Goal: Obtain resource: Obtain resource

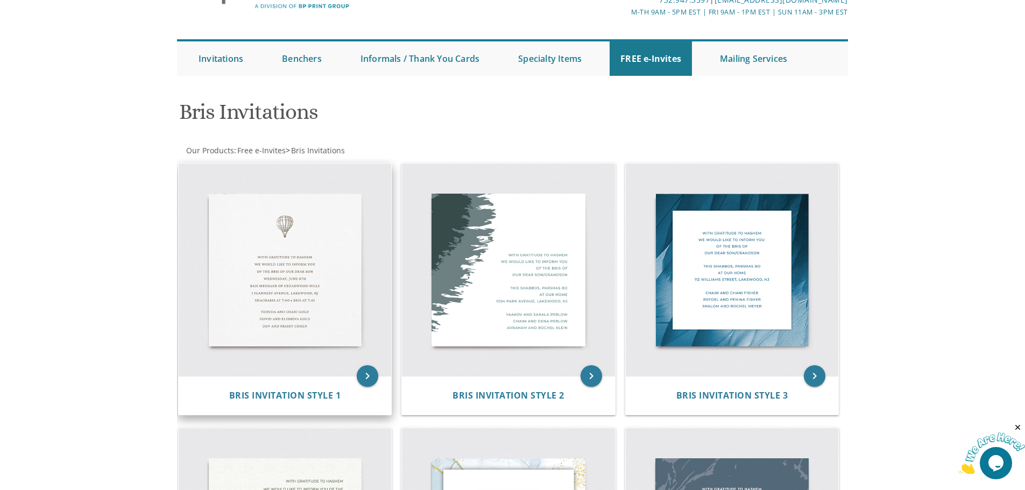
click at [347, 242] on img at bounding box center [285, 270] width 213 height 213
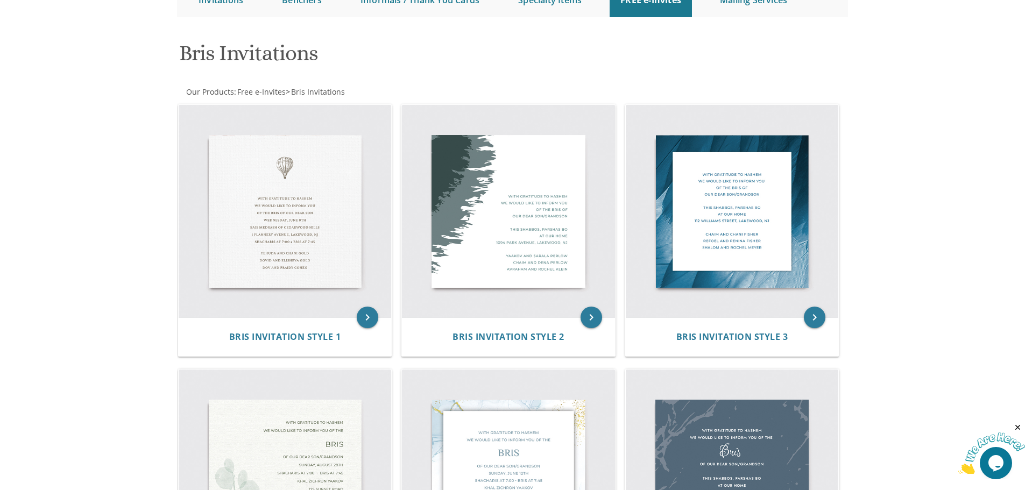
scroll to position [108, 0]
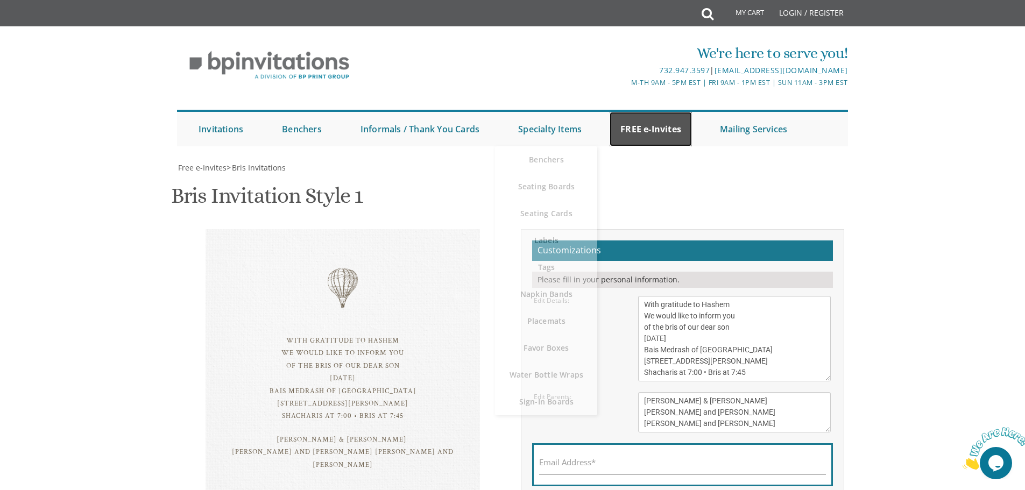
click at [646, 129] on link "FREE e-Invites" at bounding box center [650, 129] width 82 height 34
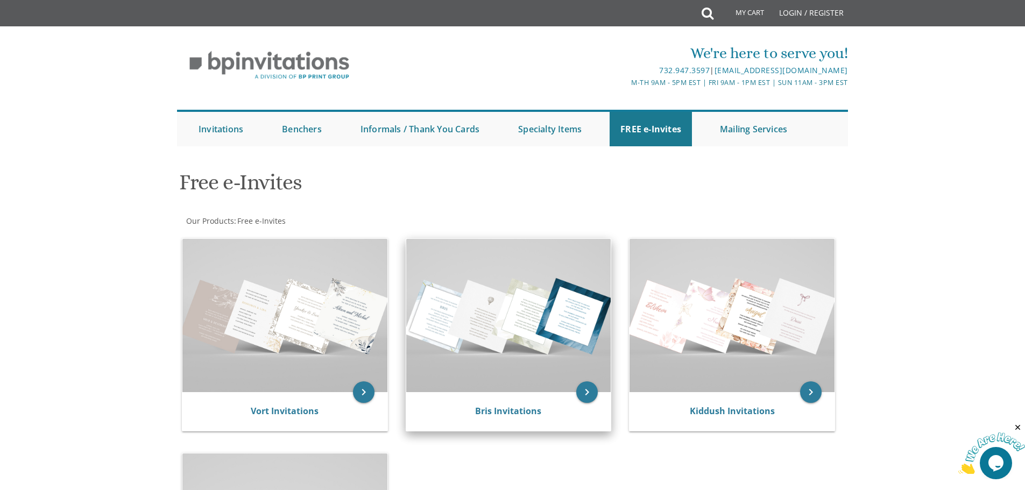
click at [516, 280] on img at bounding box center [508, 315] width 205 height 153
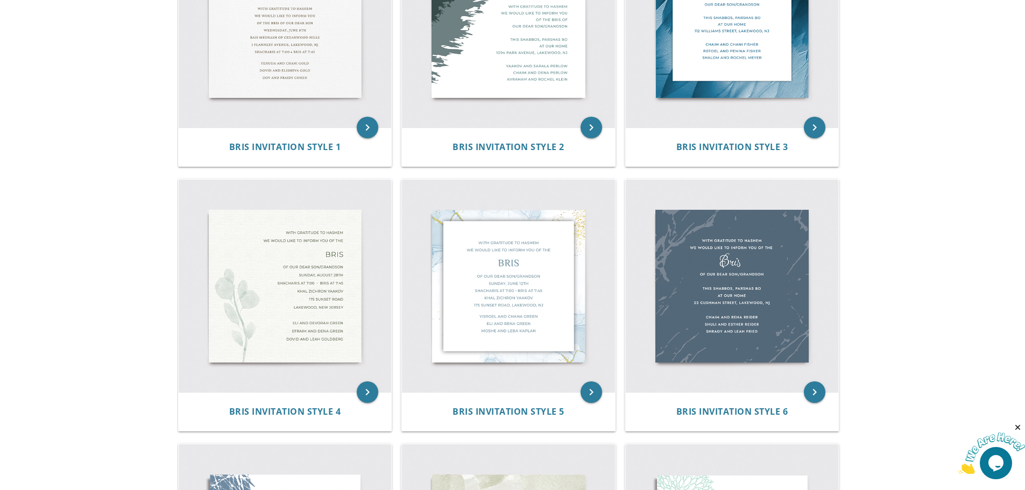
scroll to position [323, 0]
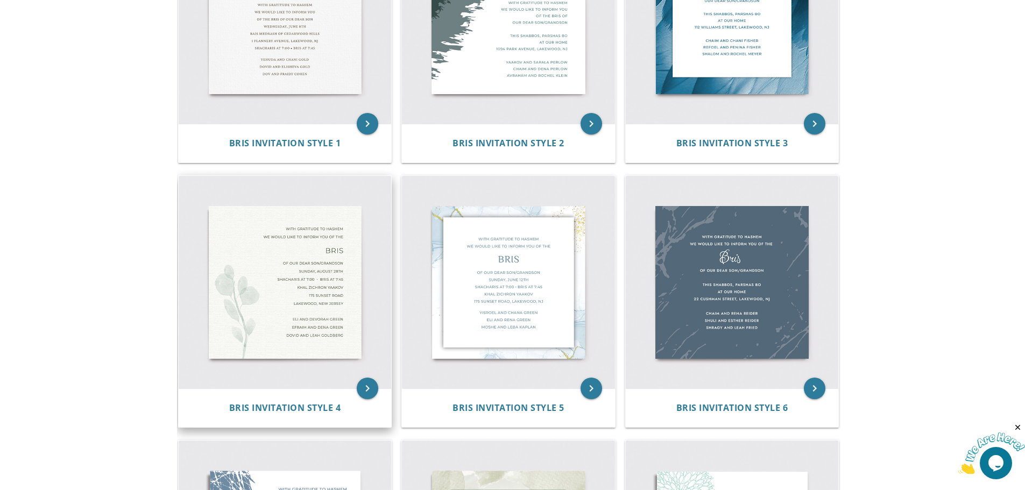
click at [343, 289] on img at bounding box center [285, 282] width 213 height 213
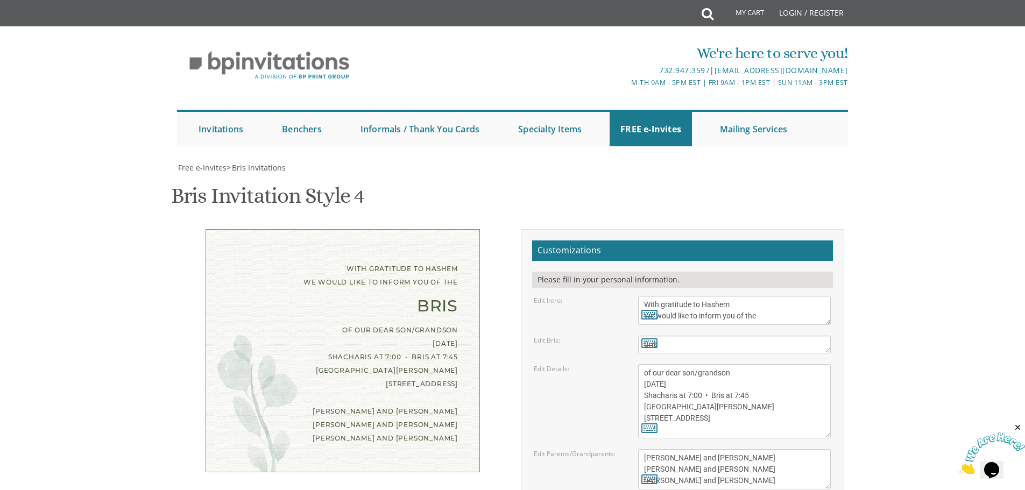
scroll to position [108, 0]
click at [679, 336] on textarea "Bris" at bounding box center [734, 345] width 193 height 18
type textarea "B"
type textarea "Shalom Zachor & Bris"
click at [767, 364] on textarea "of our dear son/grandson Sunday, August 28th Shacharis at 7:00 • Bris at 7:45 K…" at bounding box center [734, 401] width 193 height 74
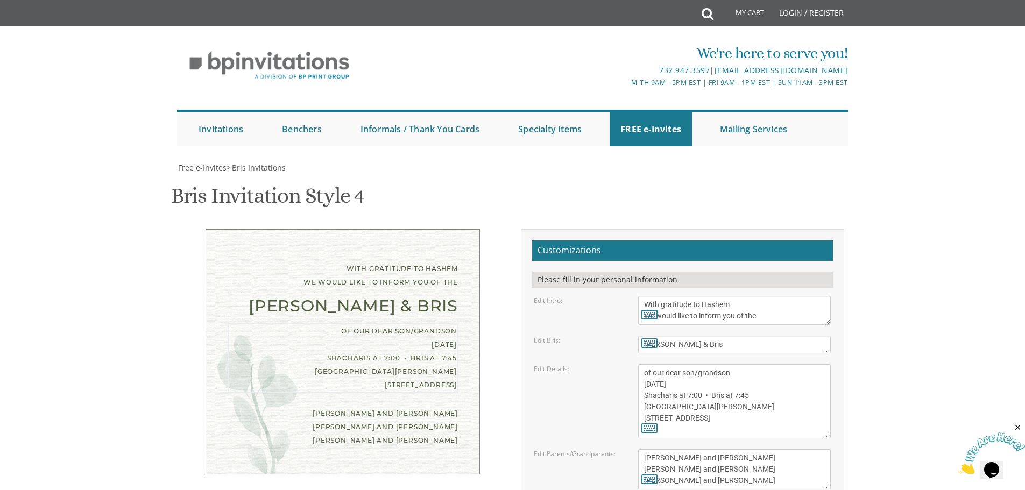
drag, startPoint x: 721, startPoint y: 276, endPoint x: 644, endPoint y: 274, distance: 77.5
click at [644, 364] on textarea "of our dear son/grandson Sunday, August 28th Shacharis at 7:00 • Bris at 7:45 K…" at bounding box center [734, 401] width 193 height 74
type textarea "of our dear son/grandson Shalom Zachor will IYH take place Shacharis at 7:00 • …"
click at [748, 449] on textarea "Eli and Devorah Green Efraim and Dena Green Dovid and Leah Goldberg" at bounding box center [734, 469] width 193 height 40
click at [760, 364] on textarea "of our dear son/grandson Sunday, August 28th Shacharis at 7:00 • Bris at 7:45 K…" at bounding box center [734, 401] width 193 height 74
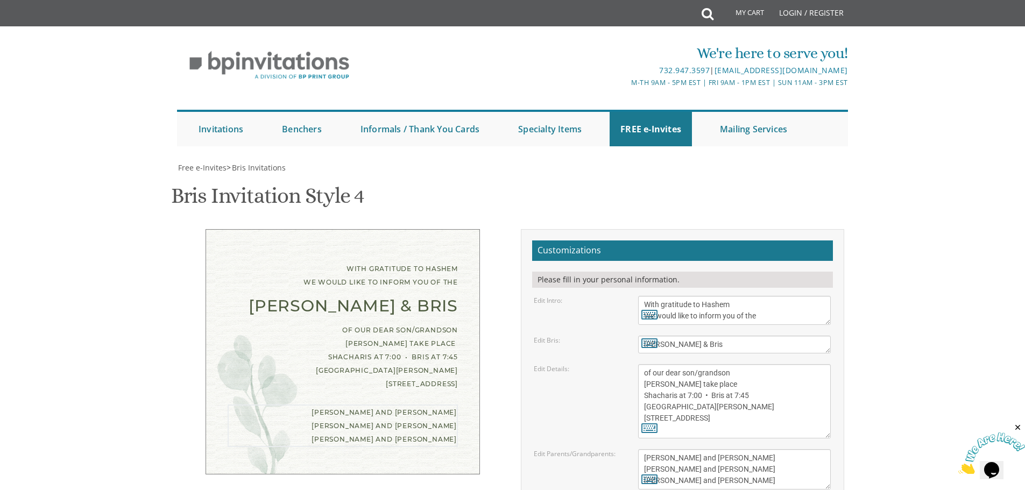
drag, startPoint x: 721, startPoint y: 350, endPoint x: 607, endPoint y: 346, distance: 113.6
click at [607, 449] on div "Edit Parents/Grandparents: Eli and Devorah Green Efraim and Dena Green Dovid an…" at bounding box center [682, 469] width 313 height 40
click at [740, 449] on textarea "Eli and Devorah Green Efraim and Dena Green Dovid and Leah Goldberg" at bounding box center [734, 469] width 193 height 40
drag, startPoint x: 731, startPoint y: 362, endPoint x: 622, endPoint y: 362, distance: 108.7
click at [622, 449] on div "Edit Parents/Grandparents: Eli and Devorah Green Efraim and Dena Green Dovid an…" at bounding box center [682, 469] width 313 height 40
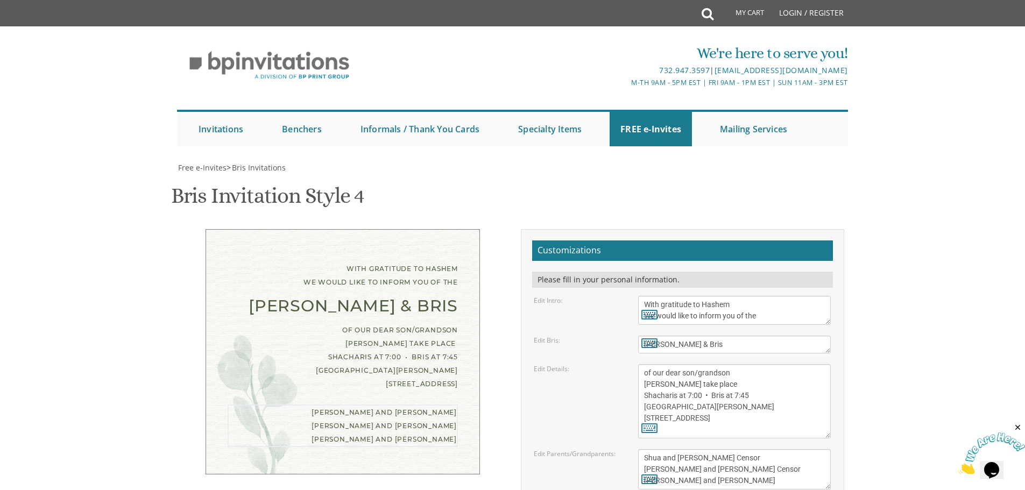
scroll to position [54, 0]
drag, startPoint x: 733, startPoint y: 428, endPoint x: 630, endPoint y: 427, distance: 103.3
click at [630, 449] on div "Eli and Devorah Green Efraim and Dena Green Dovid and Leah Goldberg" at bounding box center [734, 469] width 209 height 40
type textarea "Shua and Malky Censor Yerachmiel and Esther Censor Moshe and shainy Bender"
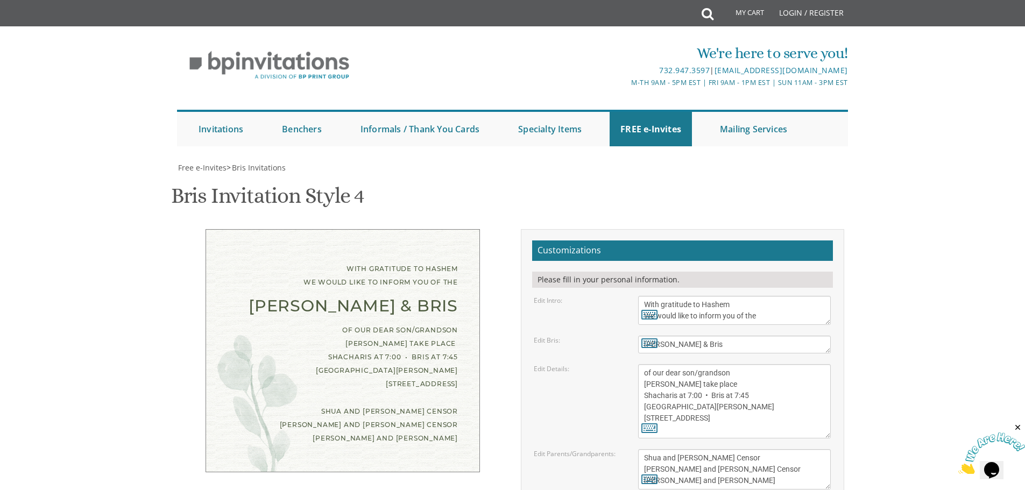
click at [779, 364] on textarea "of our dear son/grandson Sunday, August 28th Shacharis at 7:00 • Bris at 7:45 K…" at bounding box center [734, 401] width 193 height 74
click at [761, 364] on textarea "of our dear son/grandson Sunday, August 28th Shacharis at 7:00 • Bris at 7:45 K…" at bounding box center [734, 401] width 193 height 74
click at [751, 449] on textarea "Eli and Devorah Green Efraim and Dena Green Dovid and Leah Goldberg" at bounding box center [734, 469] width 193 height 40
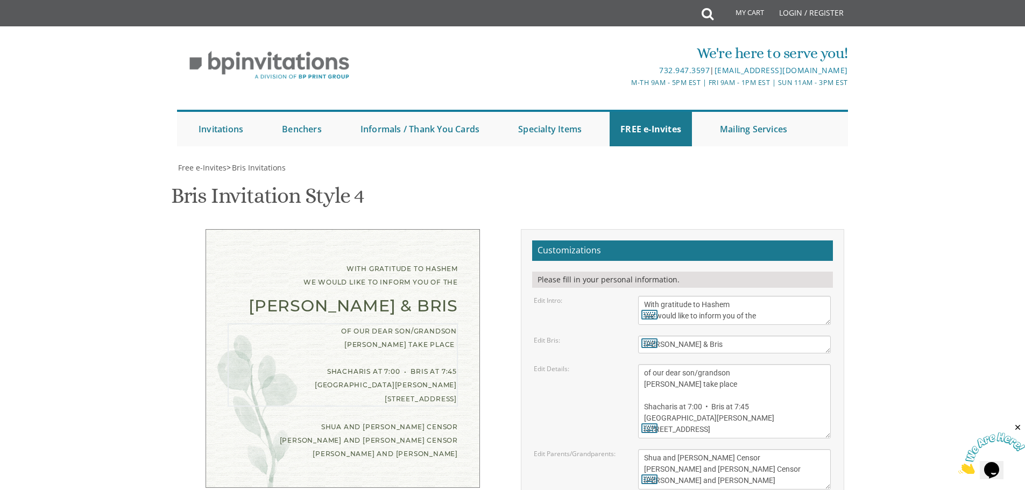
click at [755, 364] on textarea "of our dear son/grandson Sunday, August 28th Shacharis at 7:00 • Bris at 7:45 K…" at bounding box center [734, 401] width 193 height 74
click at [652, 364] on textarea "of our dear son/grandson Sunday, August 28th Shacharis at 7:00 • Bris at 7:45 K…" at bounding box center [734, 401] width 193 height 74
click at [748, 364] on textarea "of our dear son/grandson Sunday, August 28th Shacharis at 7:00 • Bris at 7:45 K…" at bounding box center [734, 401] width 193 height 74
click at [764, 449] on textarea "Eli and Devorah Green Efraim and Dena Green Dovid and Leah Goldberg" at bounding box center [734, 469] width 193 height 40
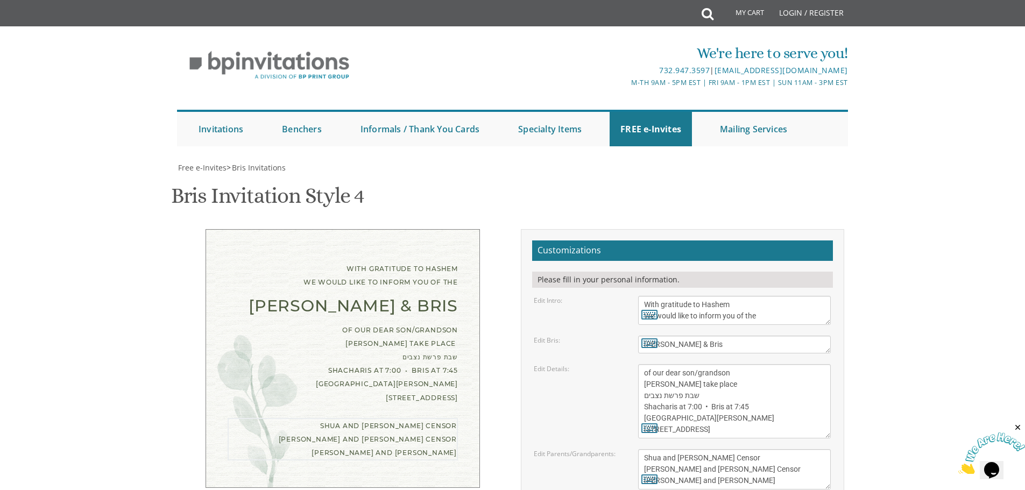
click at [726, 364] on textarea "of our dear son/grandson Sunday, August 28th Shacharis at 7:00 • Bris at 7:45 K…" at bounding box center [734, 401] width 193 height 74
click at [749, 449] on textarea "Eli and Devorah Green Efraim and Dena Green Dovid and Leah Goldberg" at bounding box center [734, 469] width 193 height 40
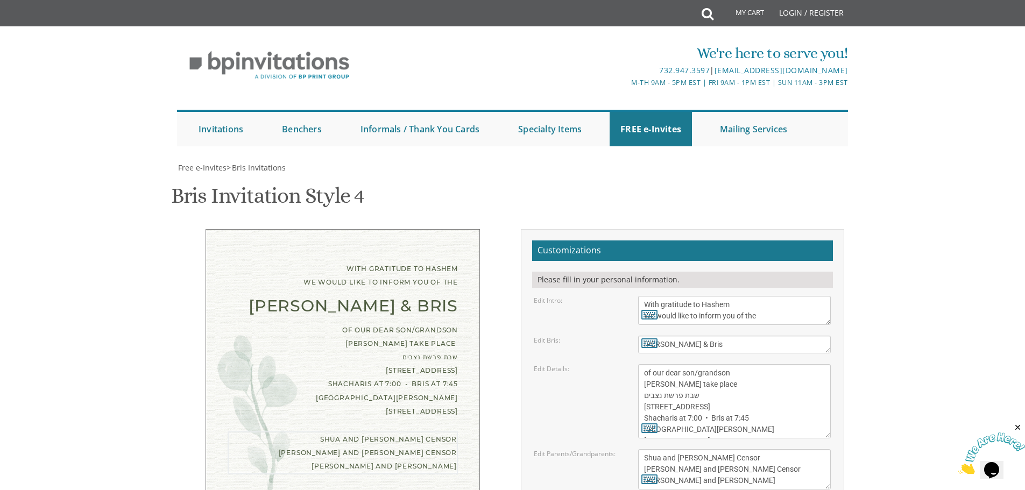
click at [720, 364] on textarea "of our dear son/grandson Sunday, August 28th Shacharis at 7:00 • Bris at 7:45 K…" at bounding box center [734, 401] width 193 height 74
click at [785, 449] on textarea "Eli and Devorah Green Efraim and Dena Green Dovid and Leah Goldberg" at bounding box center [734, 469] width 193 height 40
click at [642, 364] on textarea "of our dear son/grandson Sunday, August 28th Shacharis at 7:00 • Bris at 7:45 K…" at bounding box center [734, 401] width 193 height 74
click at [776, 449] on textarea "Eli and Devorah Green Efraim and Dena Green Dovid and Leah Goldberg" at bounding box center [734, 469] width 193 height 40
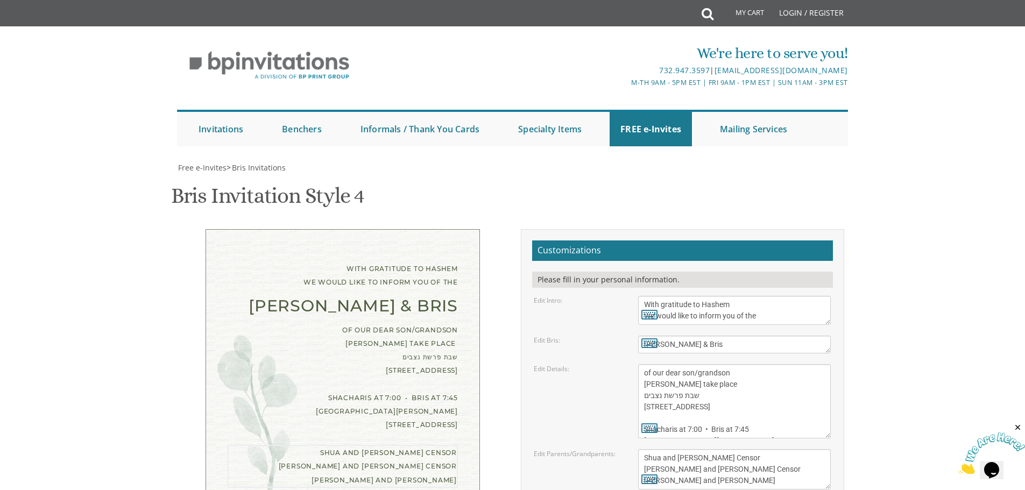
click at [708, 368] on textarea "of our dear son/grandson Sunday, August 28th Shacharis at 7:00 • Bris at 7:45 K…" at bounding box center [734, 401] width 193 height 74
click at [674, 364] on textarea "of our dear son/grandson Sunday, August 28th Shacharis at 7:00 • Bris at 7:45 K…" at bounding box center [734, 401] width 193 height 74
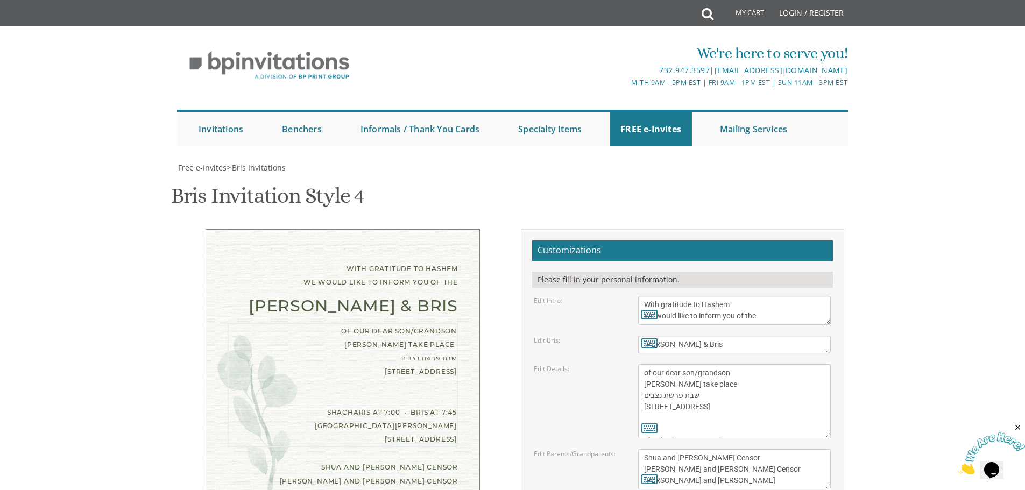
scroll to position [45, 0]
click at [661, 364] on textarea "of our dear son/grandson Sunday, August 28th Shacharis at 7:00 • Bris at 7:45 K…" at bounding box center [734, 401] width 193 height 74
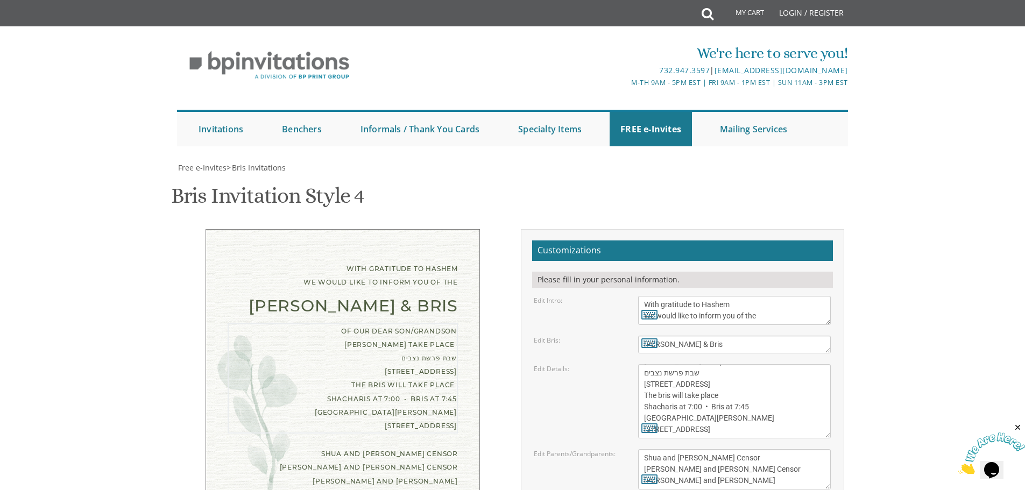
drag, startPoint x: 705, startPoint y: 193, endPoint x: 639, endPoint y: 189, distance: 66.3
click at [639, 364] on textarea "of our dear son/grandson Sunday, August 28th Shacharis at 7:00 • Bris at 7:45 K…" at bounding box center [734, 401] width 193 height 74
click at [725, 364] on textarea "of our dear son/grandson Sunday, August 28th Shacharis at 7:00 • Bris at 7:45 K…" at bounding box center [734, 401] width 193 height 74
click at [750, 449] on textarea "Eli and Devorah Green Efraim and Dena Green Dovid and Leah Goldberg" at bounding box center [734, 469] width 193 height 40
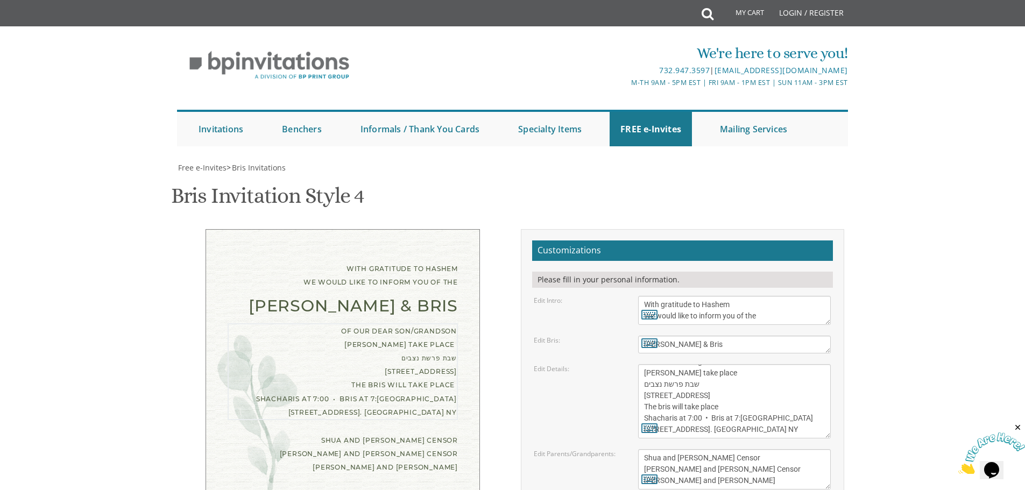
click at [782, 364] on textarea "of our dear son/grandson Sunday, August 28th Shacharis at 7:00 • Bris at 7:45 K…" at bounding box center [734, 401] width 193 height 74
click at [727, 364] on textarea "of our dear son/grandson Sunday, August 28th Shacharis at 7:00 • Bris at 7:45 K…" at bounding box center [734, 401] width 193 height 74
click at [763, 449] on textarea "Eli and Devorah Green Efraim and Dena Green Dovid and Leah Goldberg" at bounding box center [734, 469] width 193 height 40
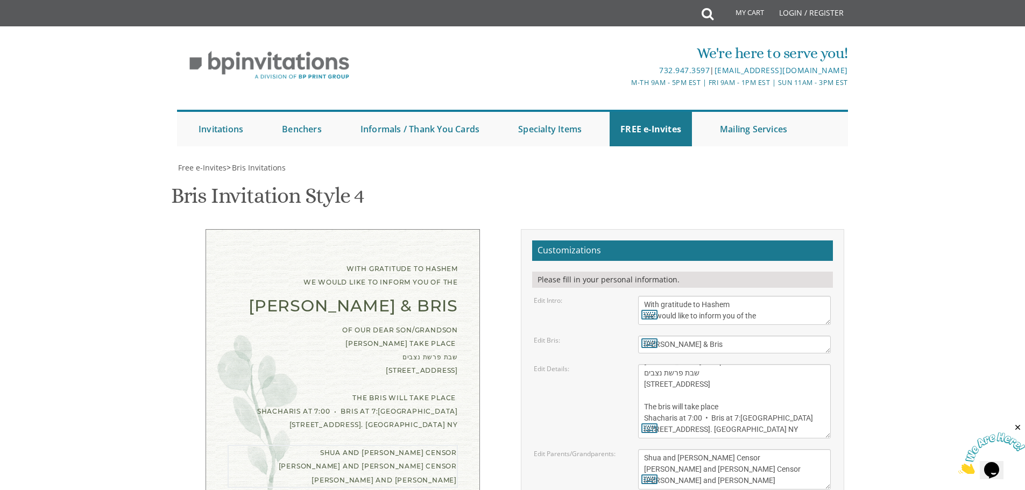
click at [684, 364] on textarea "of our dear son/grandson Sunday, August 28th Shacharis at 7:00 • Bris at 7:45 K…" at bounding box center [734, 401] width 193 height 74
click at [453, 323] on div "of our dear son/grandson Shalom Zachor will IYH take place שבת פרשת נצבים 308 B…" at bounding box center [343, 378] width 230 height 111
drag, startPoint x: 781, startPoint y: 170, endPoint x: 766, endPoint y: 168, distance: 15.2
click at [766, 364] on textarea "of our dear son/grandson Sunday, August 28th Shacharis at 7:00 • Bris at 7:45 K…" at bounding box center [734, 401] width 193 height 74
click at [769, 364] on textarea "of our dear son/grandson Sunday, August 28th Shacharis at 7:00 • Bris at 7:45 K…" at bounding box center [734, 401] width 193 height 74
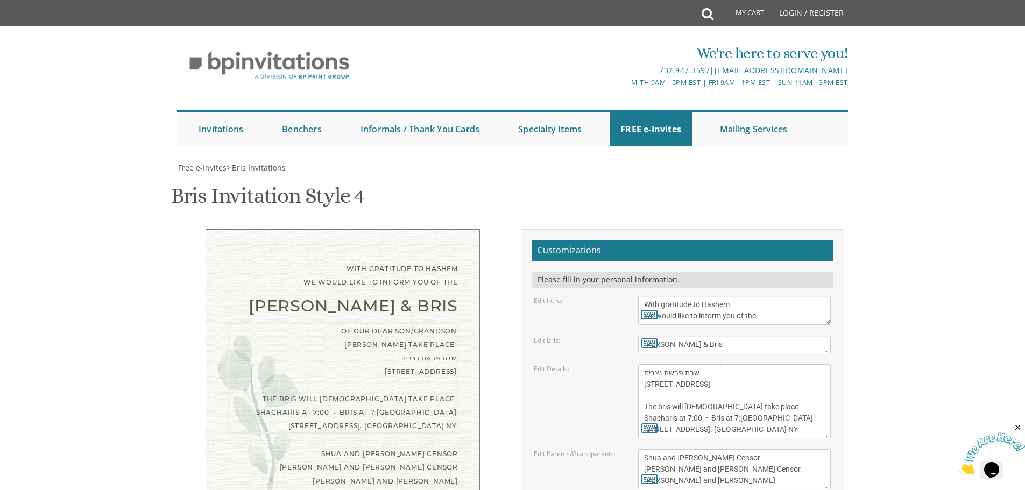
type textarea "of our dear son/grandson Shalom Zachor will IYH take place שבת פרשת נצבים 308 B…"
click at [757, 449] on textarea "Eli and Devorah Green Efraim and Dena Green Dovid and Leah Goldberg" at bounding box center [734, 469] width 193 height 40
click at [661, 296] on textarea "With gratitude to Hashem We would like to inform you of the" at bounding box center [734, 310] width 193 height 29
type textarea "With much gratitude to Hashem We would like to inform you of the"
click at [755, 364] on textarea "of our dear son/grandson Sunday, August 28th Shacharis at 7:00 • Bris at 7:45 K…" at bounding box center [734, 401] width 193 height 74
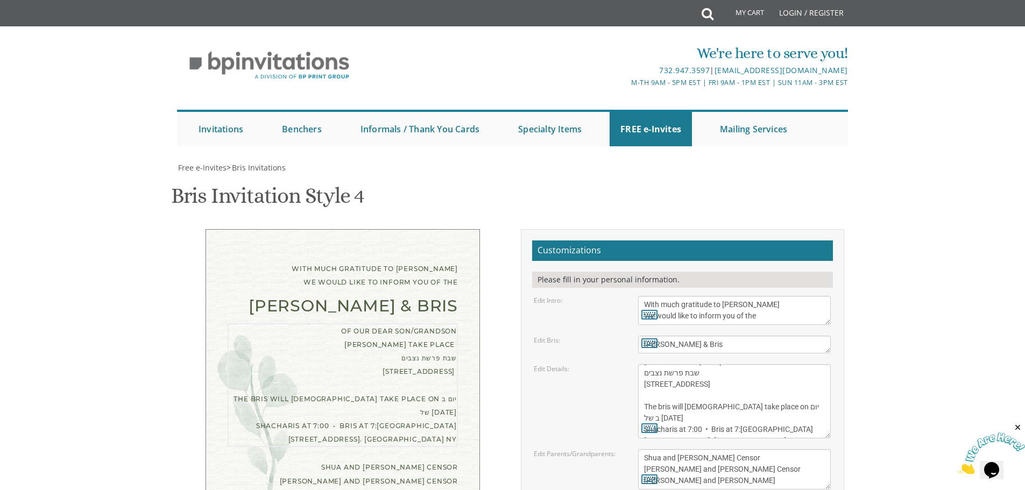
click at [796, 364] on textarea "of our dear son/grandson Sunday, August 28th Shacharis at 7:00 • Bris at 7:45 K…" at bounding box center [734, 401] width 193 height 74
click at [803, 364] on textarea "of our dear son/grandson Sunday, August 28th Shacharis at 7:00 • Bris at 7:45 K…" at bounding box center [734, 401] width 193 height 74
click at [795, 364] on textarea "of our dear son/grandson Sunday, August 28th Shacharis at 7:00 • Bris at 7:45 K…" at bounding box center [734, 401] width 193 height 74
click at [807, 364] on textarea "of our dear son/grandson Sunday, August 28th Shacharis at 7:00 • Bris at 7:45 K…" at bounding box center [734, 401] width 193 height 74
click at [768, 449] on textarea "Eli and Devorah Green Efraim and Dena Green Dovid and Leah Goldberg" at bounding box center [734, 469] width 193 height 40
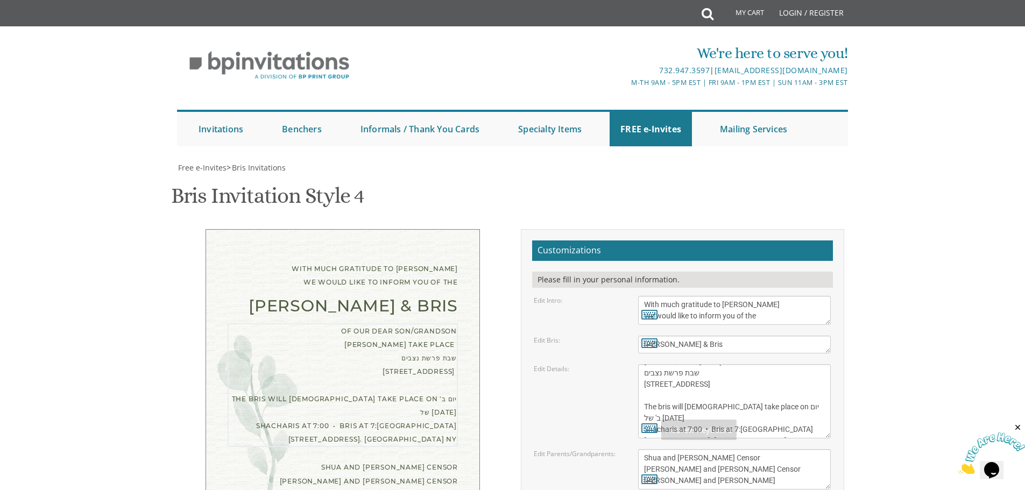
drag, startPoint x: 757, startPoint y: 202, endPoint x: 643, endPoint y: 203, distance: 114.0
click at [643, 364] on textarea "of our dear son/grandson Sunday, August 28th Shacharis at 7:00 • Bris at 7:45 K…" at bounding box center [734, 401] width 193 height 74
click at [684, 364] on textarea "of our dear son/grandson Sunday, August 28th Shacharis at 7:00 • Bris at 7:45 K…" at bounding box center [734, 401] width 193 height 74
click at [715, 364] on textarea "of our dear son/grandson Sunday, August 28th Shacharis at 7:00 • Bris at 7:45 K…" at bounding box center [734, 401] width 193 height 74
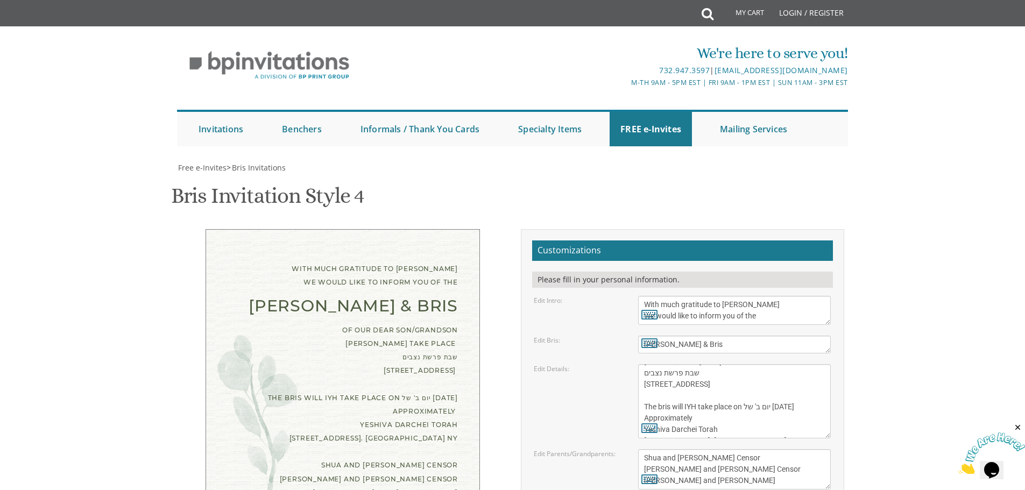
click at [515, 176] on div "Bris Invitation Style 4 SKU: bris4" at bounding box center [512, 197] width 683 height 42
click at [708, 366] on textarea "of our dear son/grandson Sunday, August 28th Shacharis at 7:00 • Bris at 7:45 K…" at bounding box center [734, 401] width 193 height 74
click at [751, 449] on textarea "Eli and Devorah Green Efraim and Dena Green Dovid and Leah Goldberg" at bounding box center [734, 469] width 193 height 40
drag, startPoint x: 780, startPoint y: 371, endPoint x: 711, endPoint y: 364, distance: 69.7
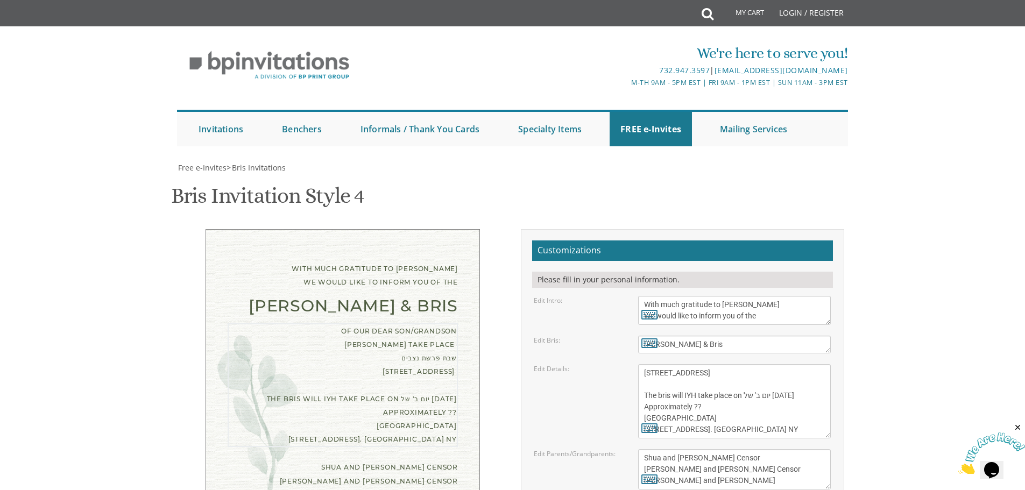
click at [711, 364] on textarea "of our dear son/grandson Sunday, August 28th Shacharis at 7:00 • Bris at 7:45 K…" at bounding box center [734, 401] width 193 height 74
click at [792, 375] on textarea "of our dear son/grandson Sunday, August 28th Shacharis at 7:00 • Bris at 7:45 K…" at bounding box center [734, 401] width 193 height 74
click at [798, 372] on textarea "of our dear son/grandson Sunday, August 28th Shacharis at 7:00 • Bris at 7:45 K…" at bounding box center [734, 401] width 193 height 74
type textarea "of our dear son/grandson Shalom Zachor will IYH take place שבת פרשת נצבים 308 B…"
click at [776, 336] on textarea "Bris" at bounding box center [734, 345] width 193 height 18
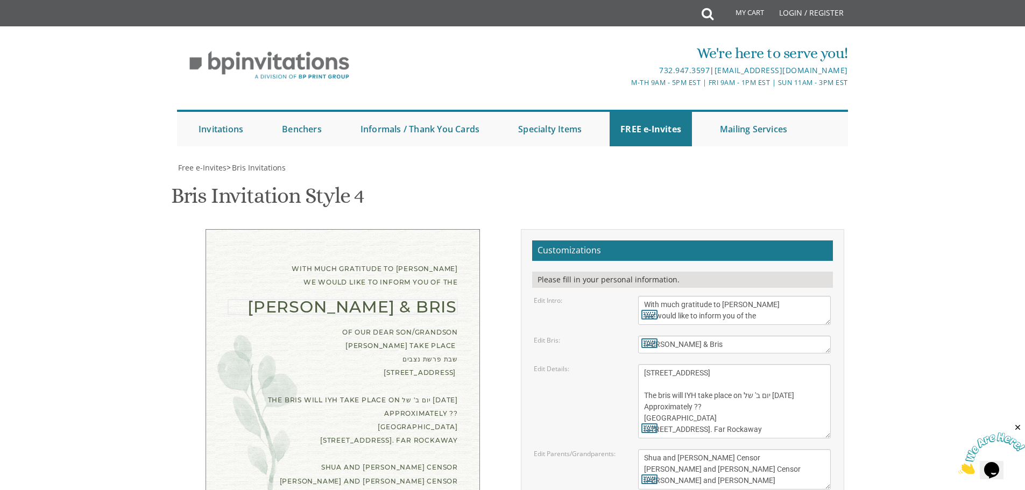
click at [751, 364] on textarea "of our dear son/grandson Sunday, August 28th Shacharis at 7:00 • Bris at 7:45 K…" at bounding box center [734, 401] width 193 height 74
drag, startPoint x: 767, startPoint y: 270, endPoint x: 634, endPoint y: 192, distance: 154.5
click at [634, 240] on form "Customizations Please fill in your personal information. Edit Intro: With grati…" at bounding box center [682, 412] width 301 height 344
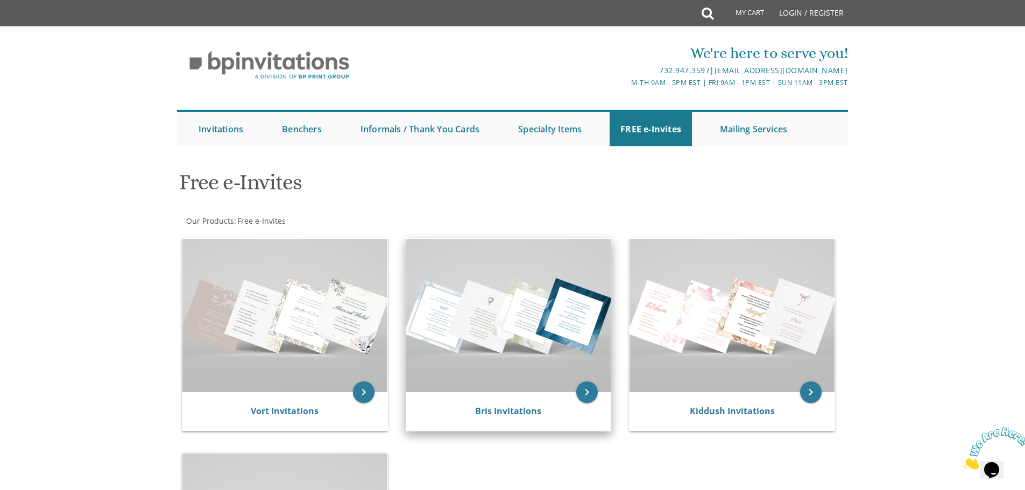
click at [418, 330] on img at bounding box center [508, 315] width 205 height 153
click at [469, 301] on img at bounding box center [508, 315] width 205 height 153
click at [486, 351] on img at bounding box center [508, 315] width 205 height 153
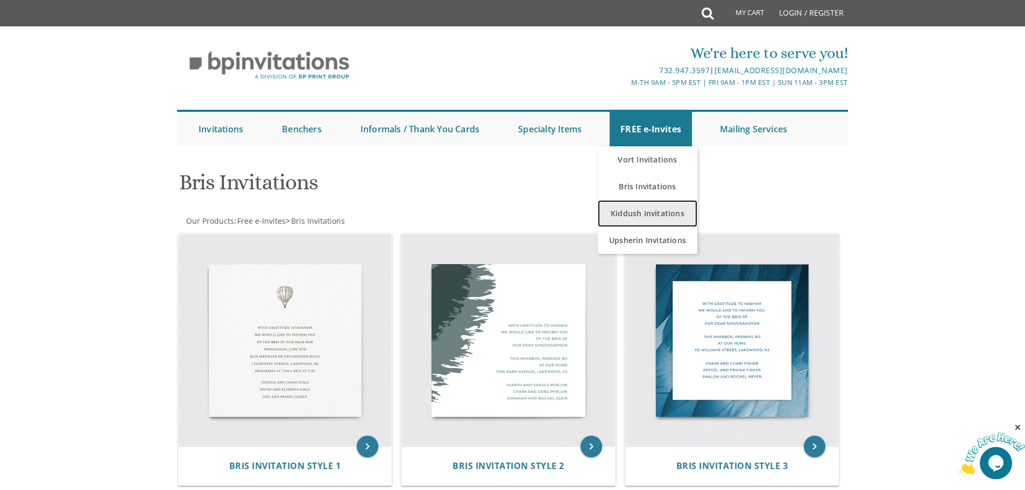
click at [656, 205] on link "Kiddush Invitations" at bounding box center [648, 213] width 100 height 27
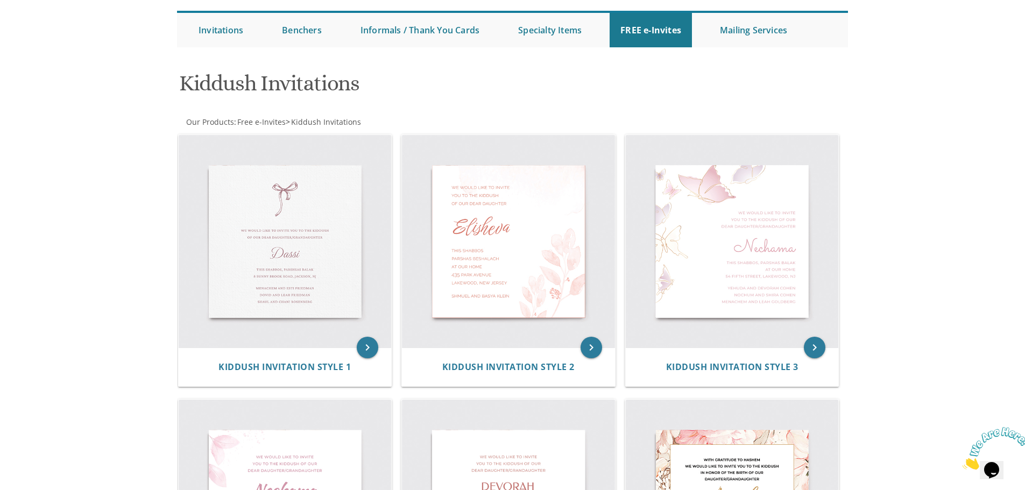
scroll to position [46, 0]
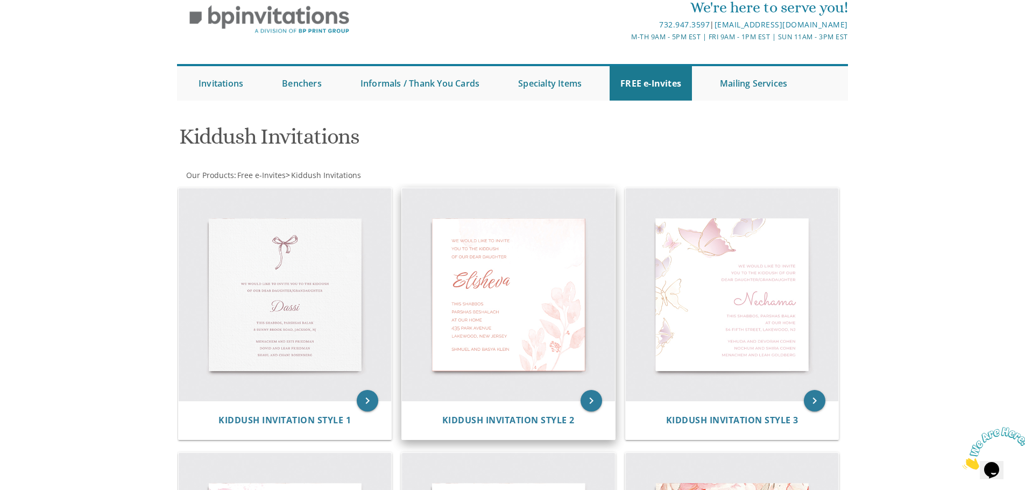
click at [528, 311] on img at bounding box center [508, 294] width 213 height 213
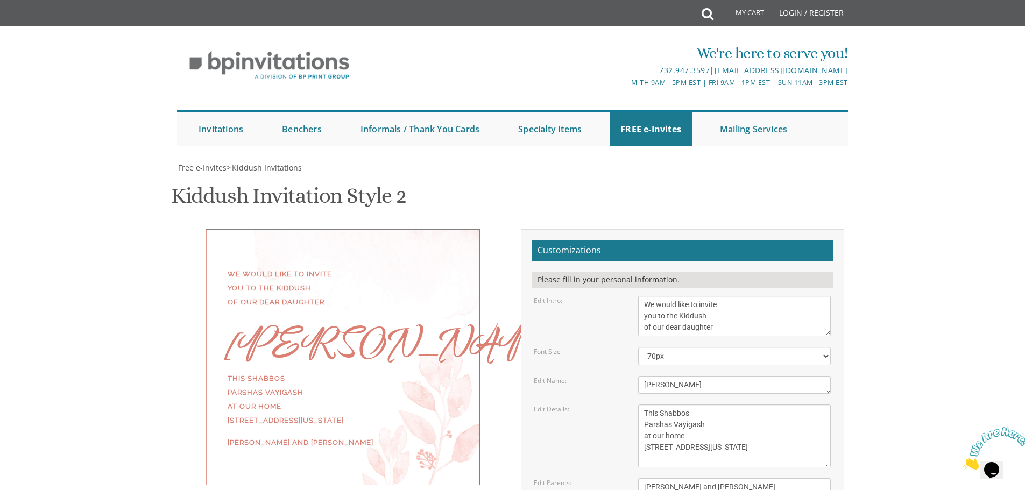
scroll to position [161, 0]
